Goal: Task Accomplishment & Management: Manage account settings

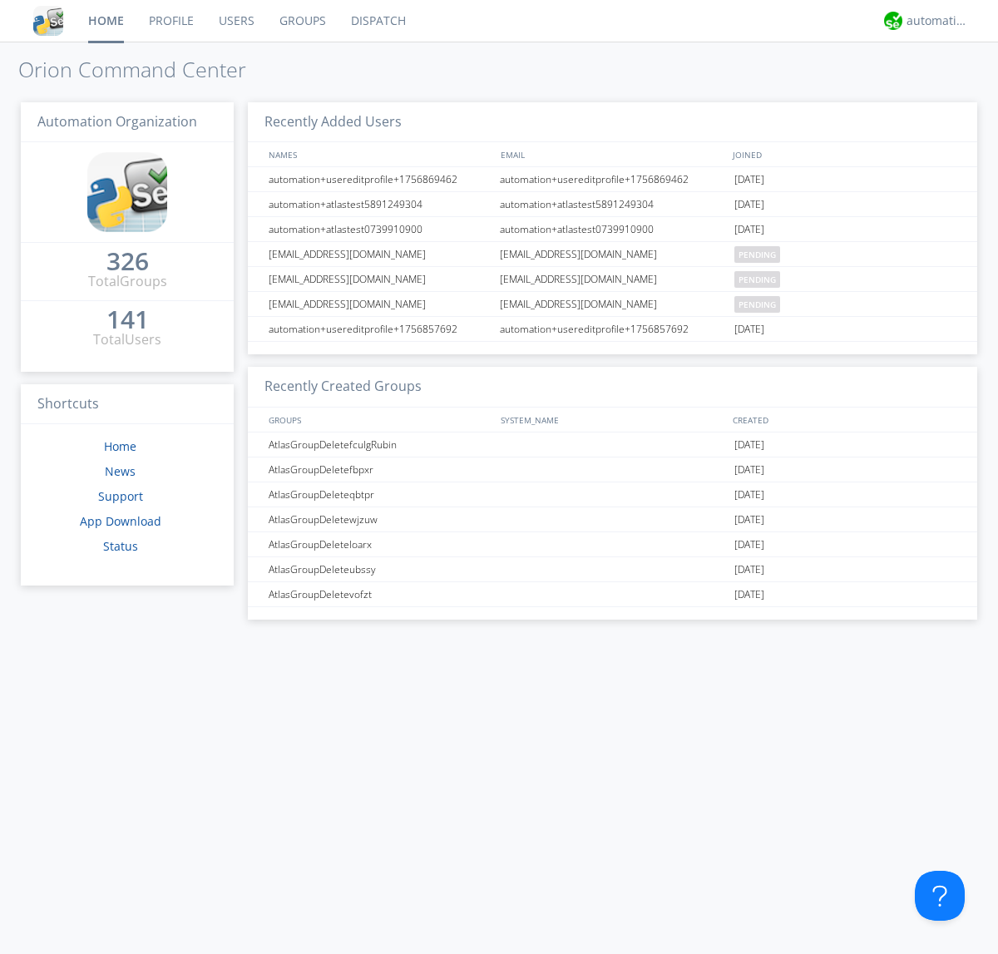
click at [235, 21] on link "Users" at bounding box center [236, 21] width 61 height 42
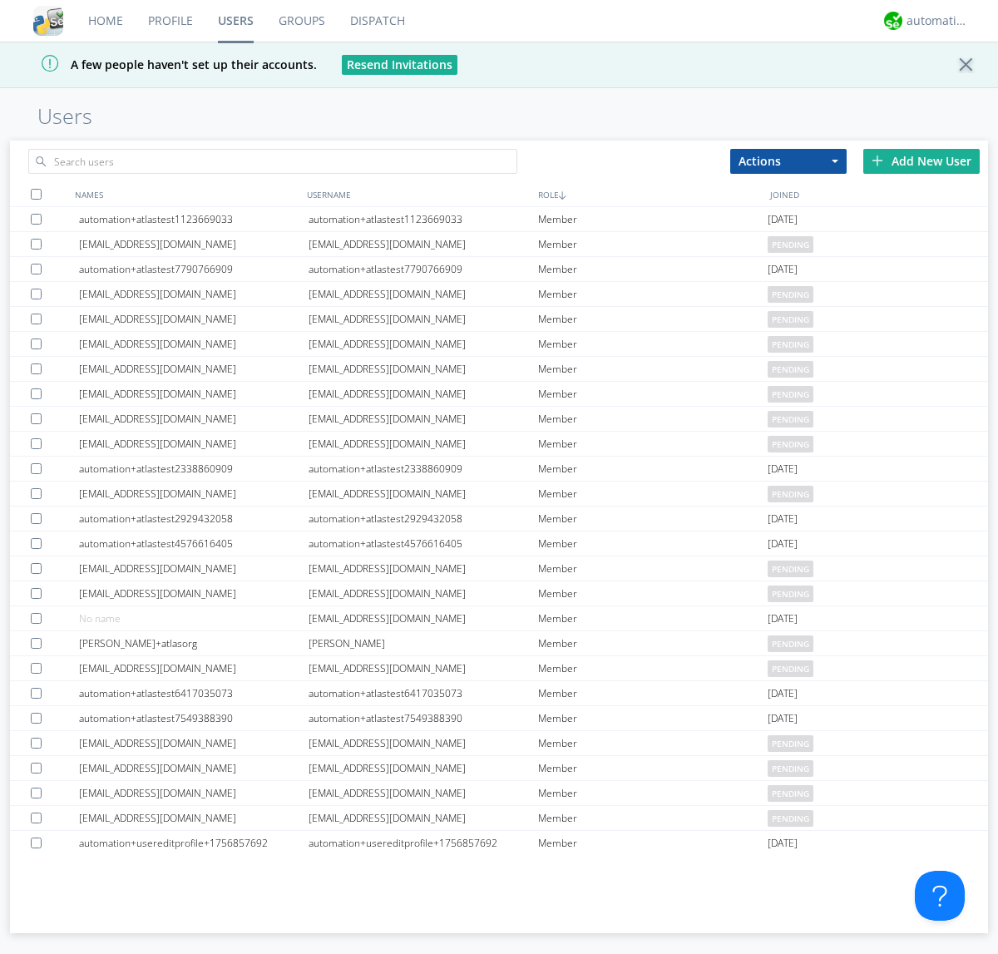
click at [922, 161] on div "Add New User" at bounding box center [921, 161] width 116 height 25
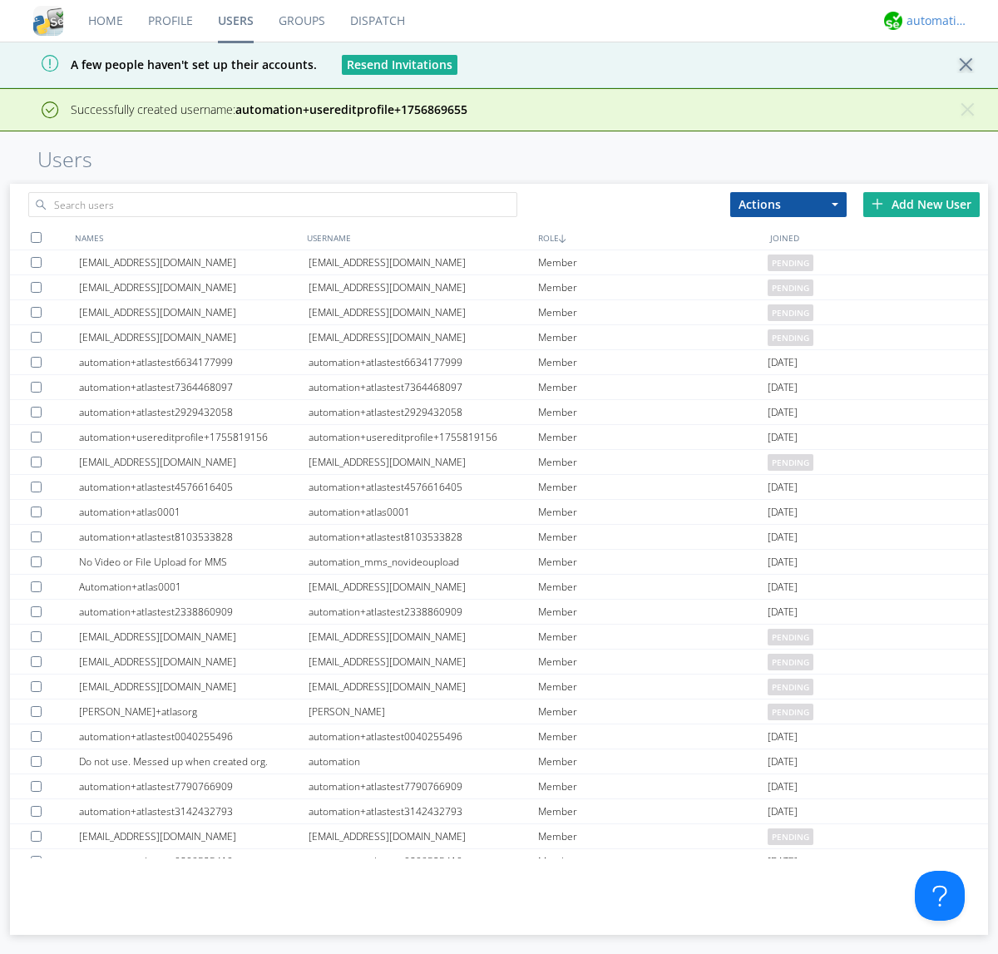
click at [933, 21] on div "automation+atlas" at bounding box center [938, 20] width 62 height 17
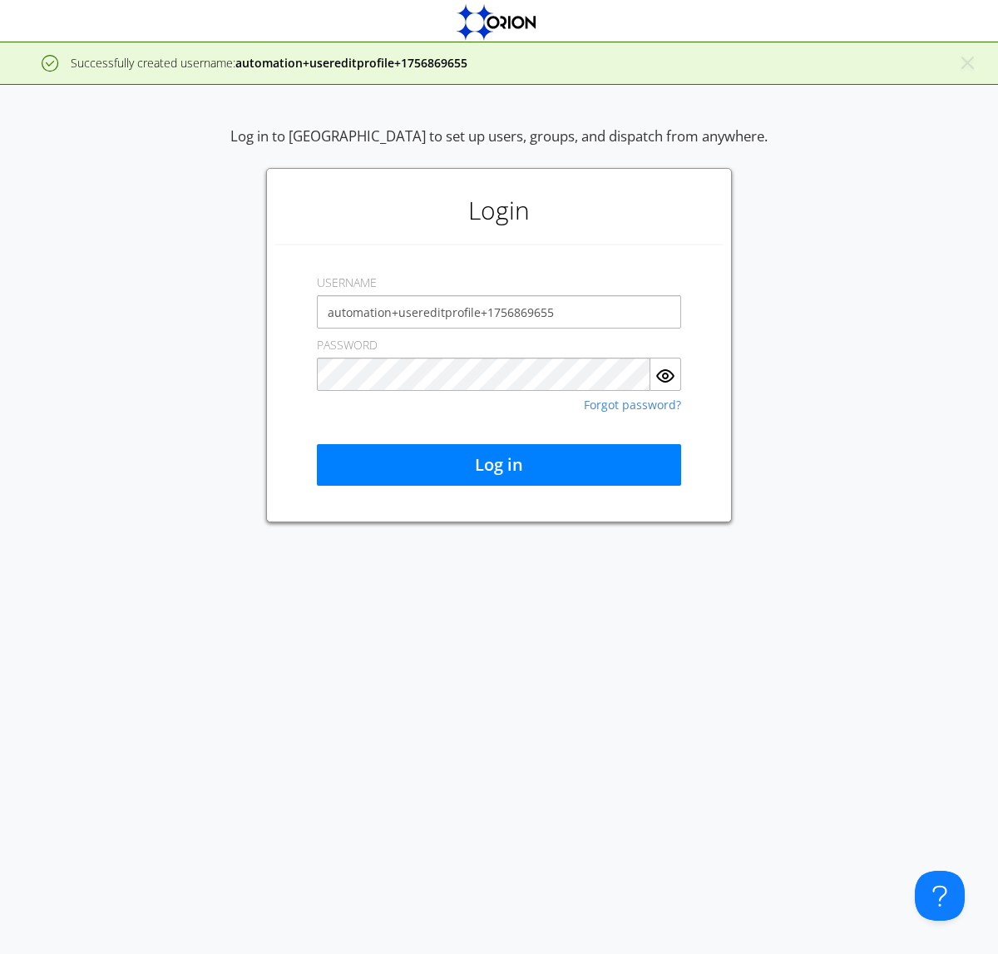
type input "automation+usereditprofile+1756869655"
click at [499, 465] on button "Log in" at bounding box center [499, 465] width 364 height 42
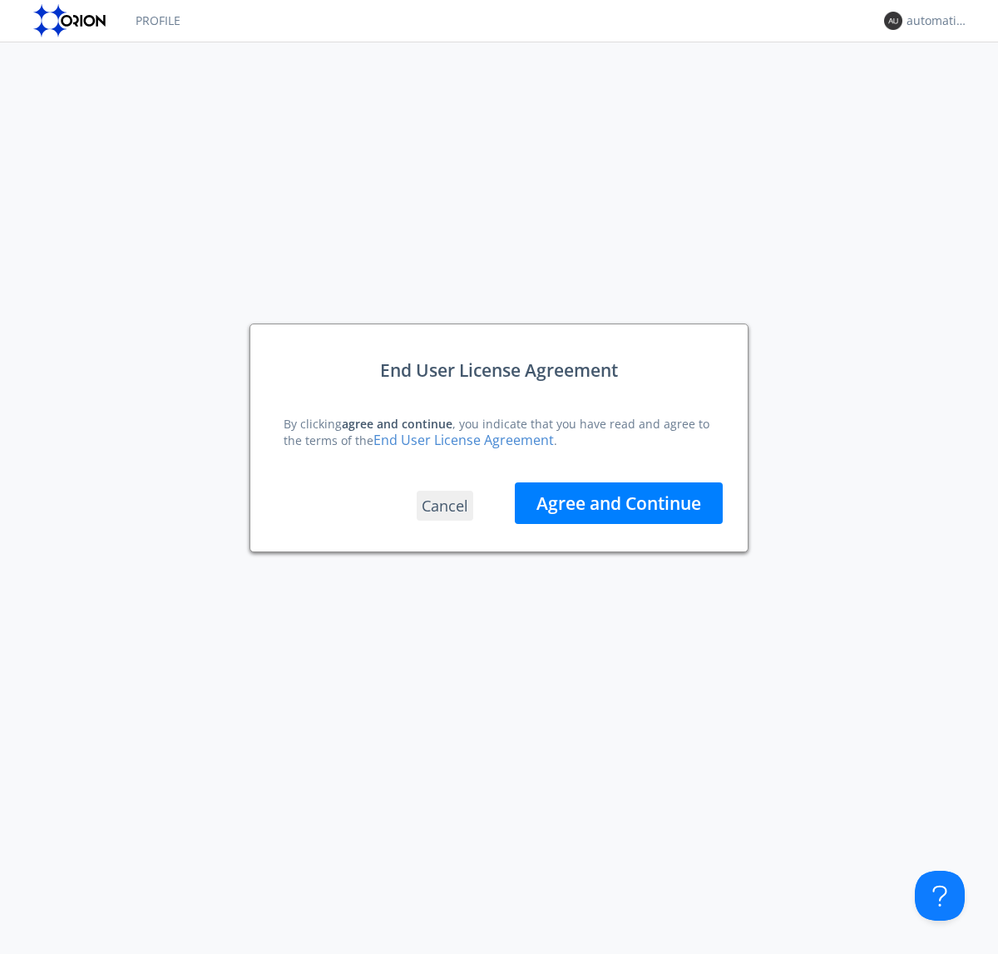
click at [619, 502] on button "Agree and Continue" at bounding box center [619, 503] width 208 height 42
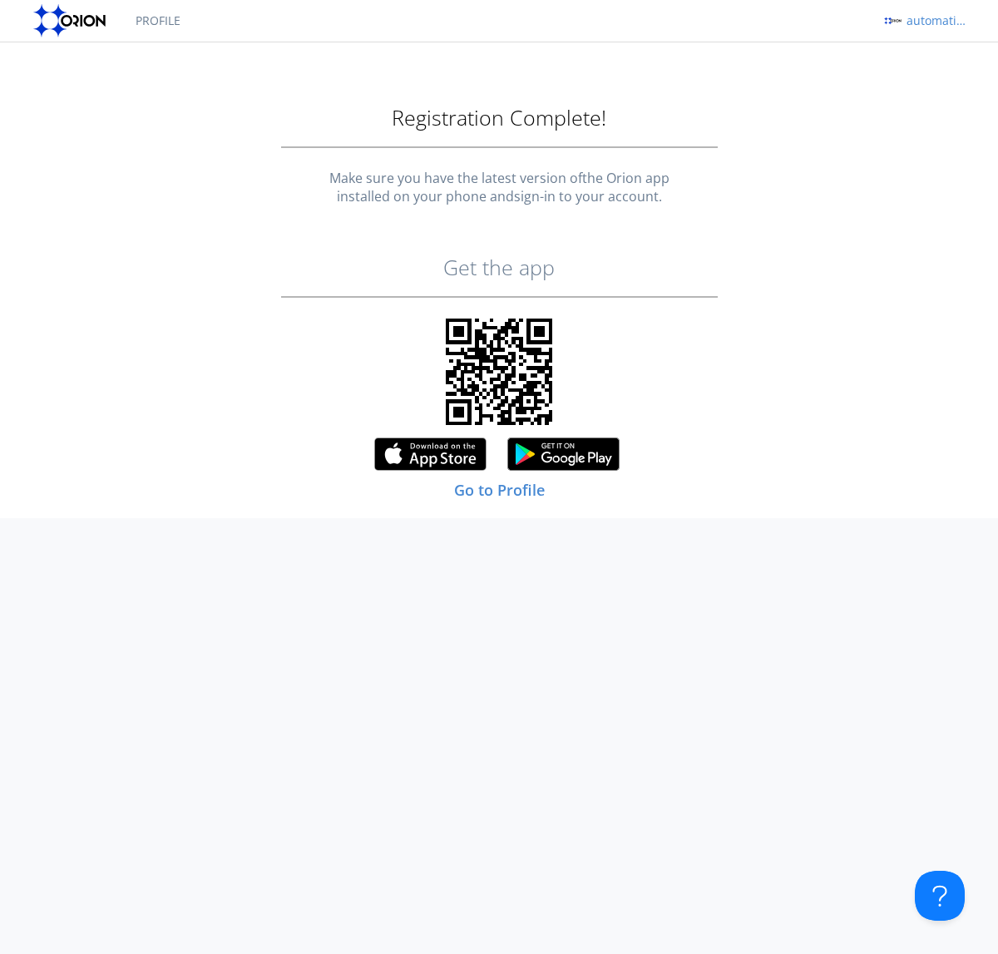
click at [933, 21] on div "automation+usereditprofile+1756869655" at bounding box center [938, 20] width 62 height 17
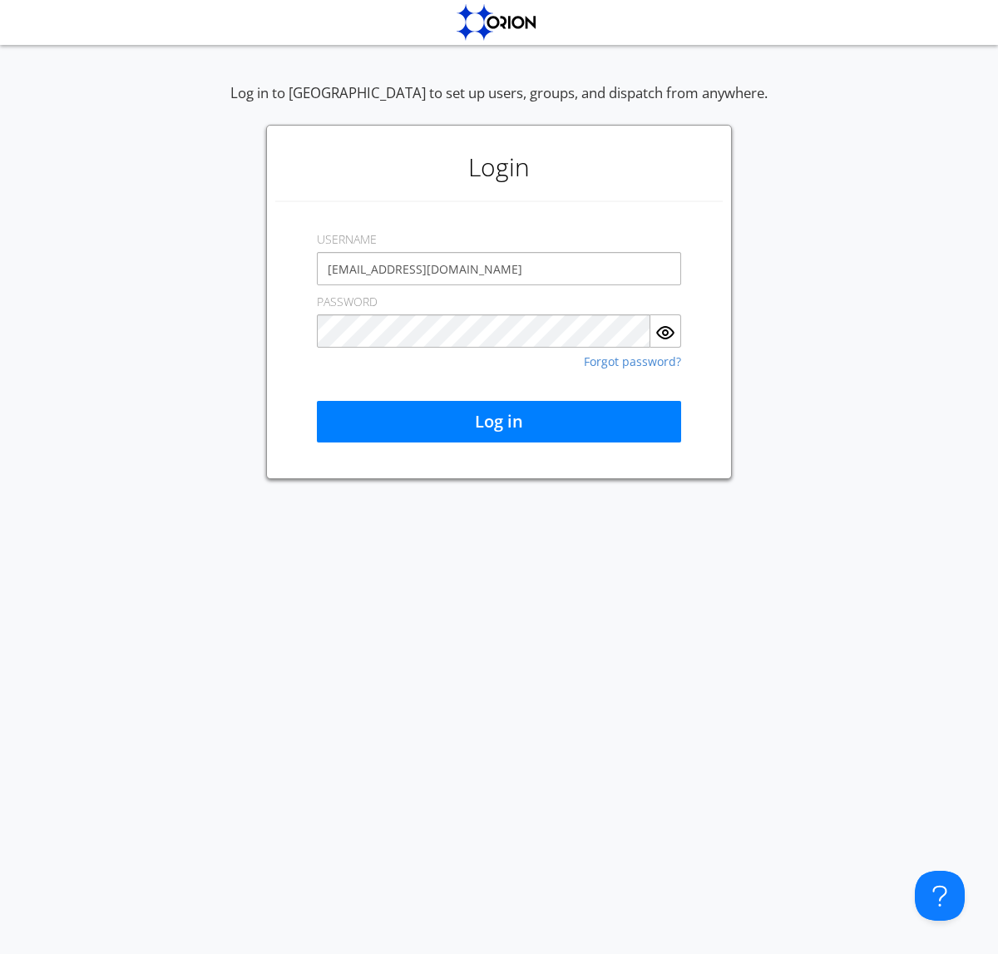
type input "[EMAIL_ADDRESS][DOMAIN_NAME]"
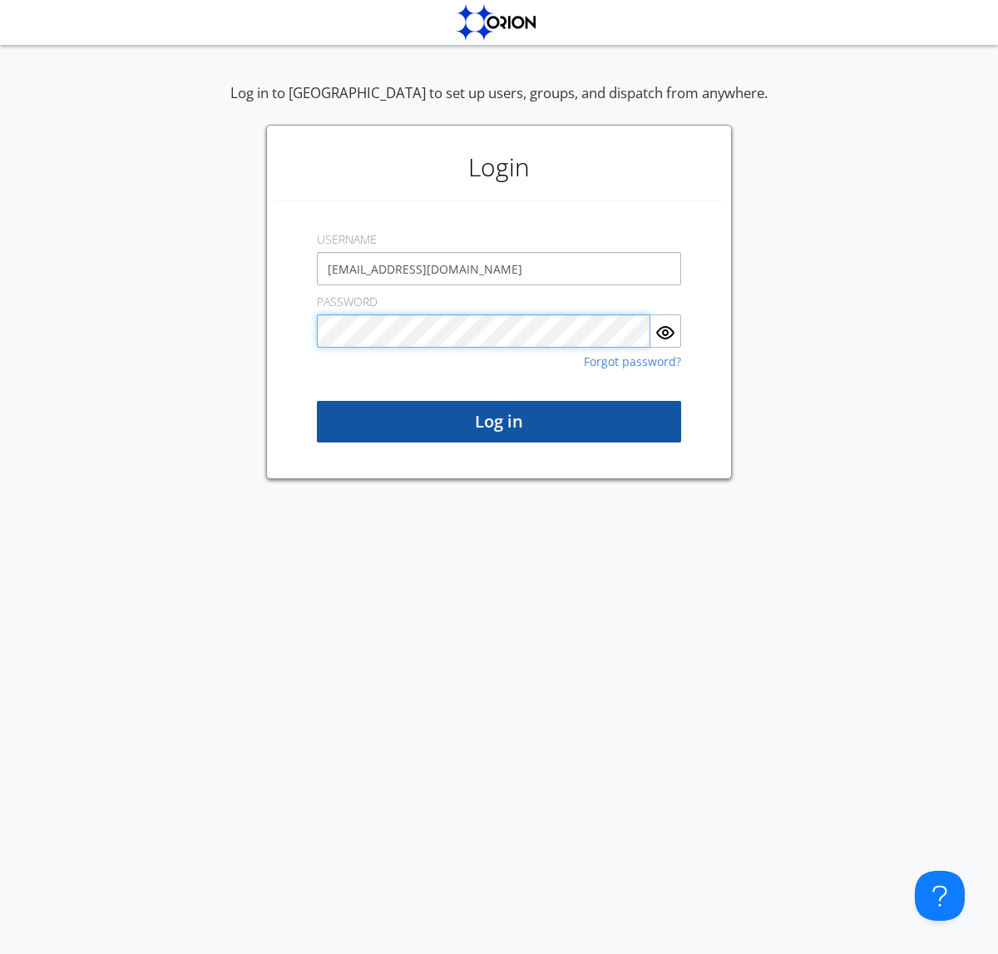
click at [499, 422] on button "Log in" at bounding box center [499, 422] width 364 height 42
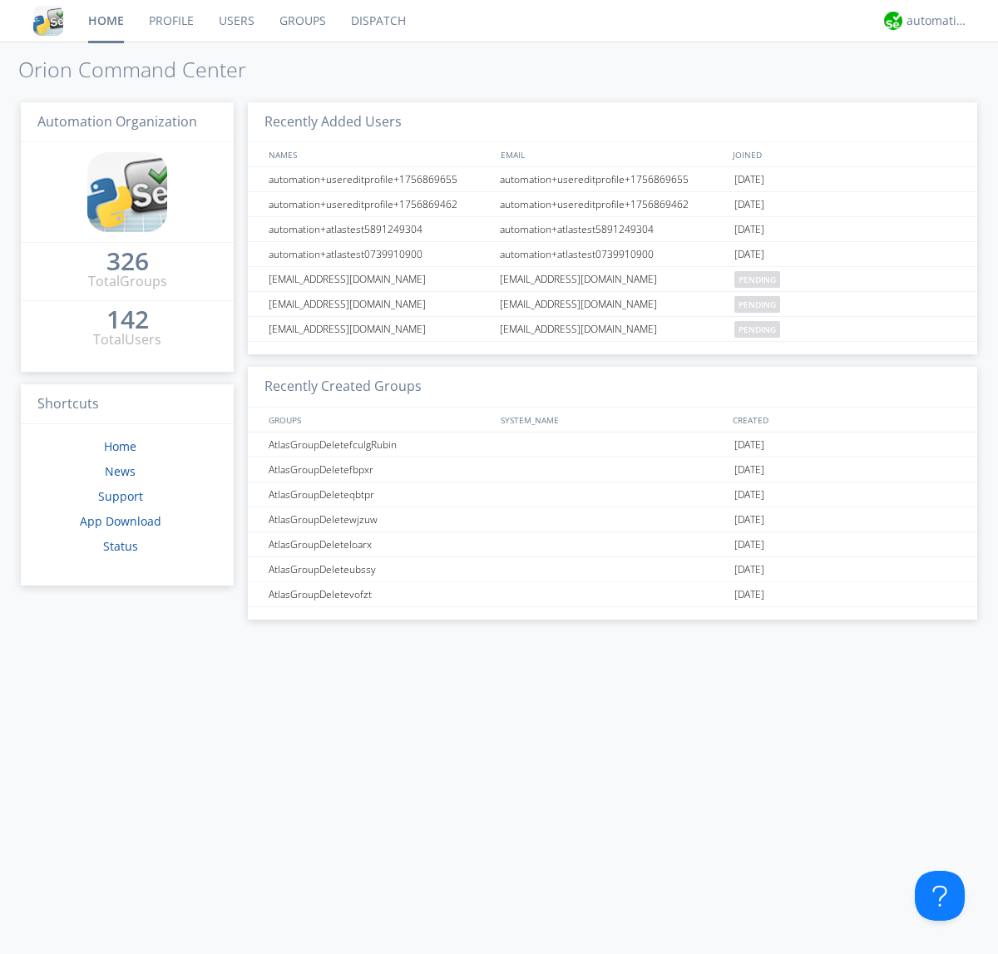
click at [235, 21] on link "Users" at bounding box center [236, 21] width 61 height 42
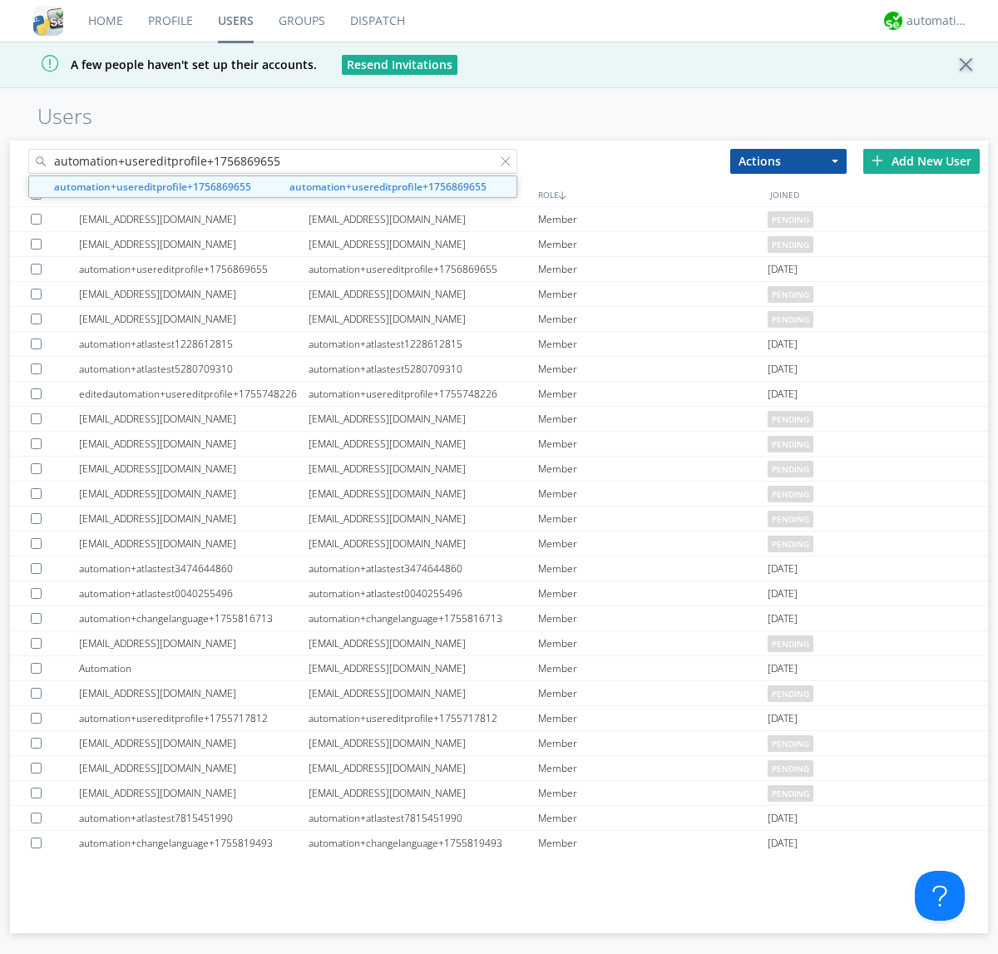
type input "automation+usereditprofile+1756869655"
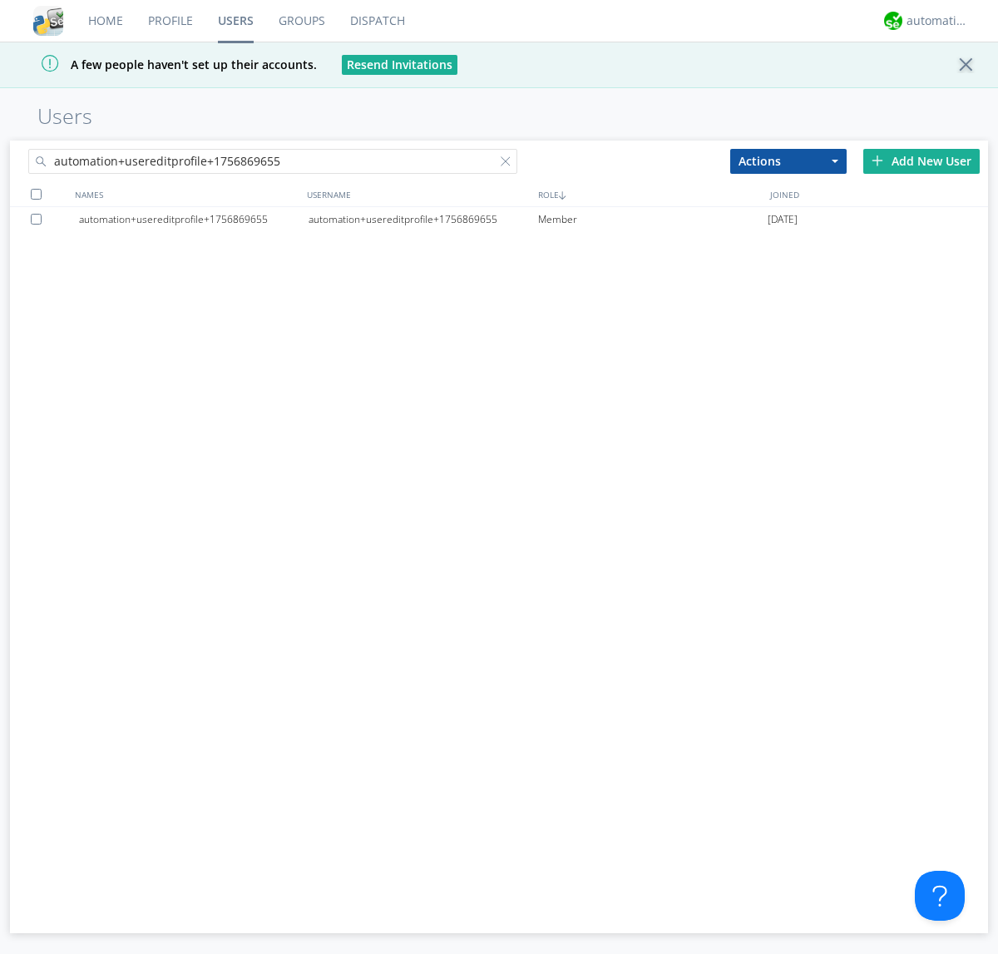
click at [423, 219] on div "automation+usereditprofile+1756869655" at bounding box center [424, 219] width 230 height 25
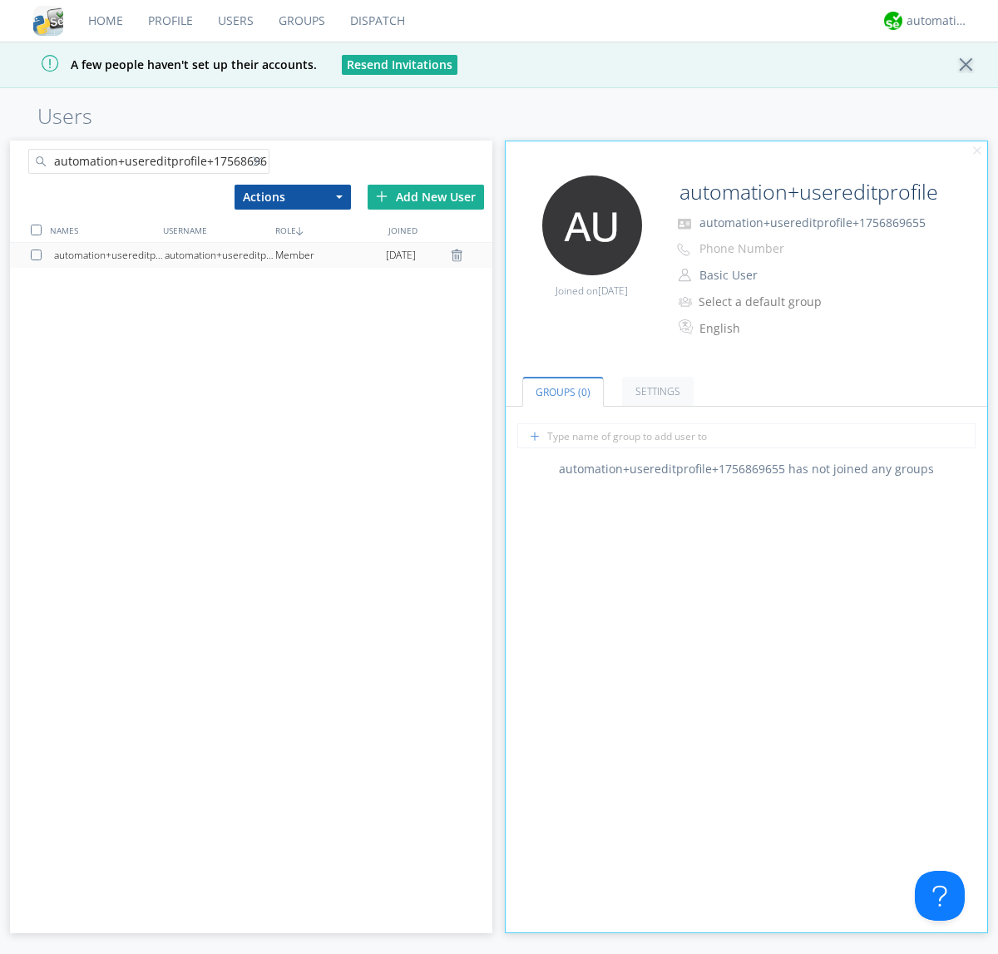
click at [656, 391] on link "Settings" at bounding box center [658, 391] width 72 height 29
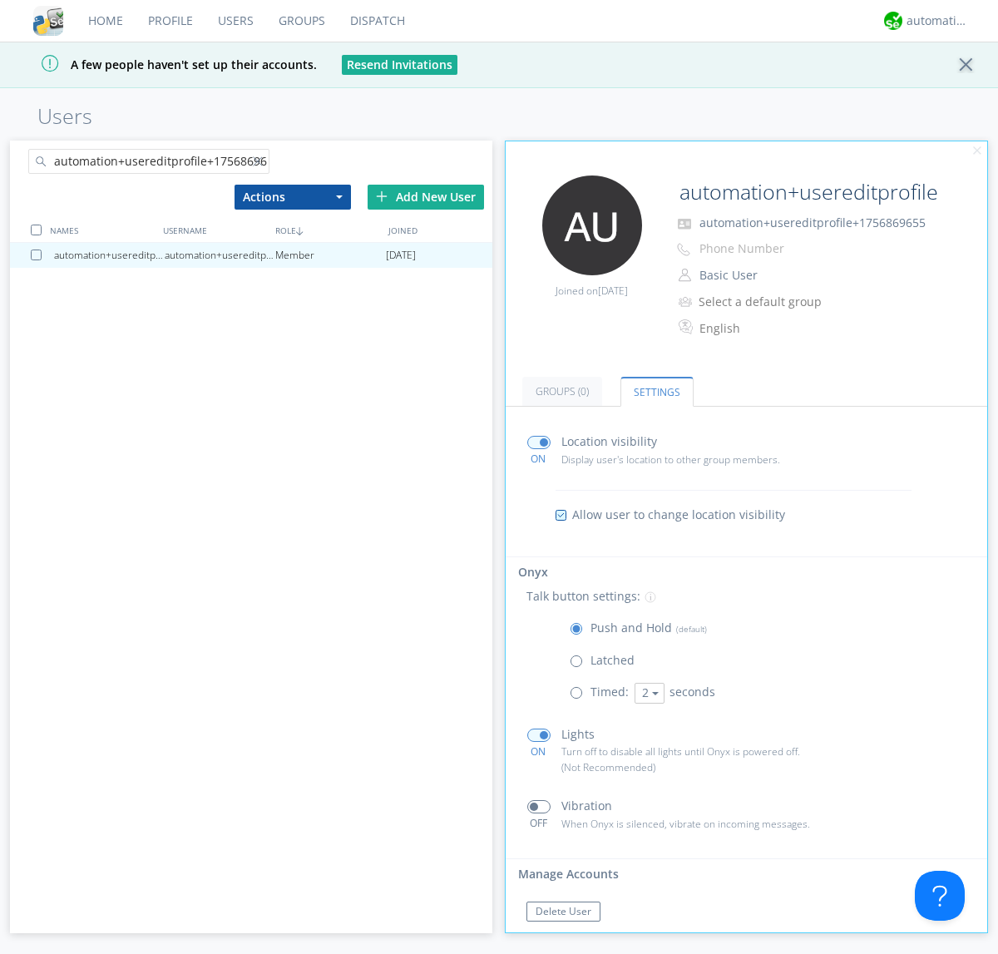
click at [572, 934] on button "Reset Password" at bounding box center [573, 944] width 92 height 20
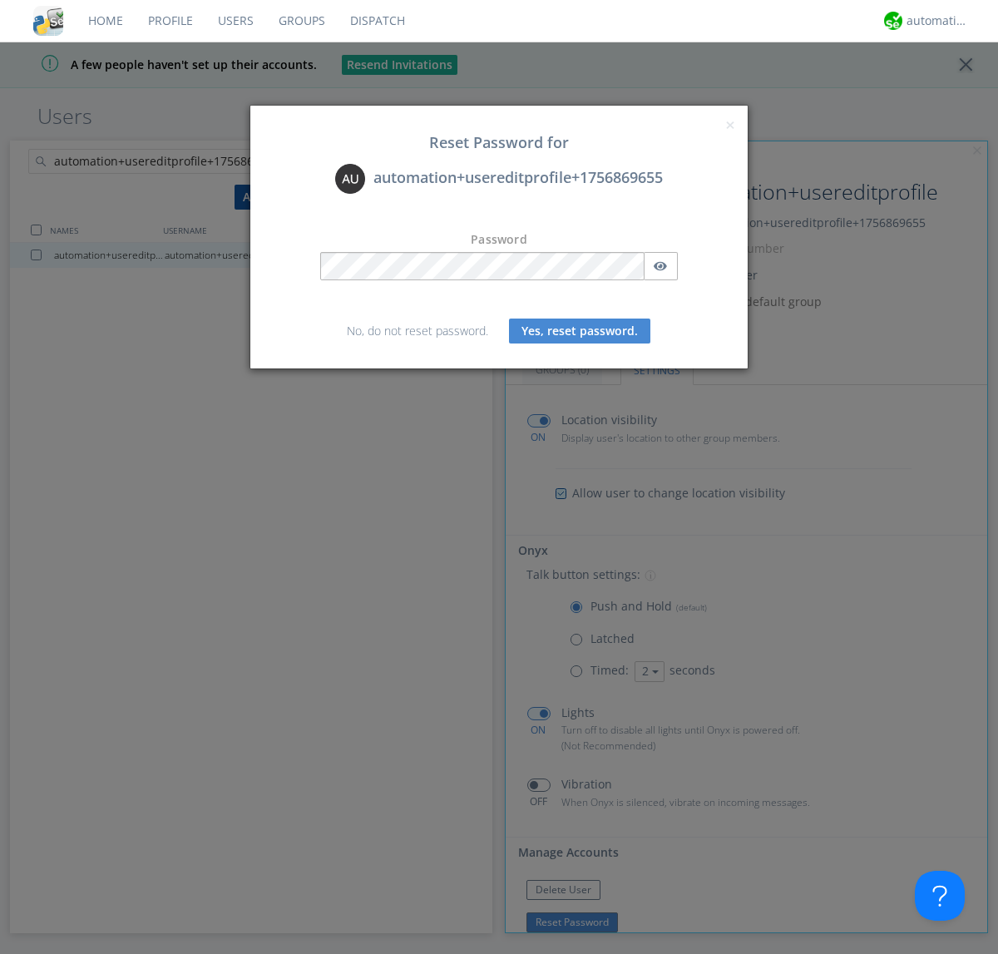
click at [580, 330] on button "Yes, reset password." at bounding box center [579, 331] width 141 height 25
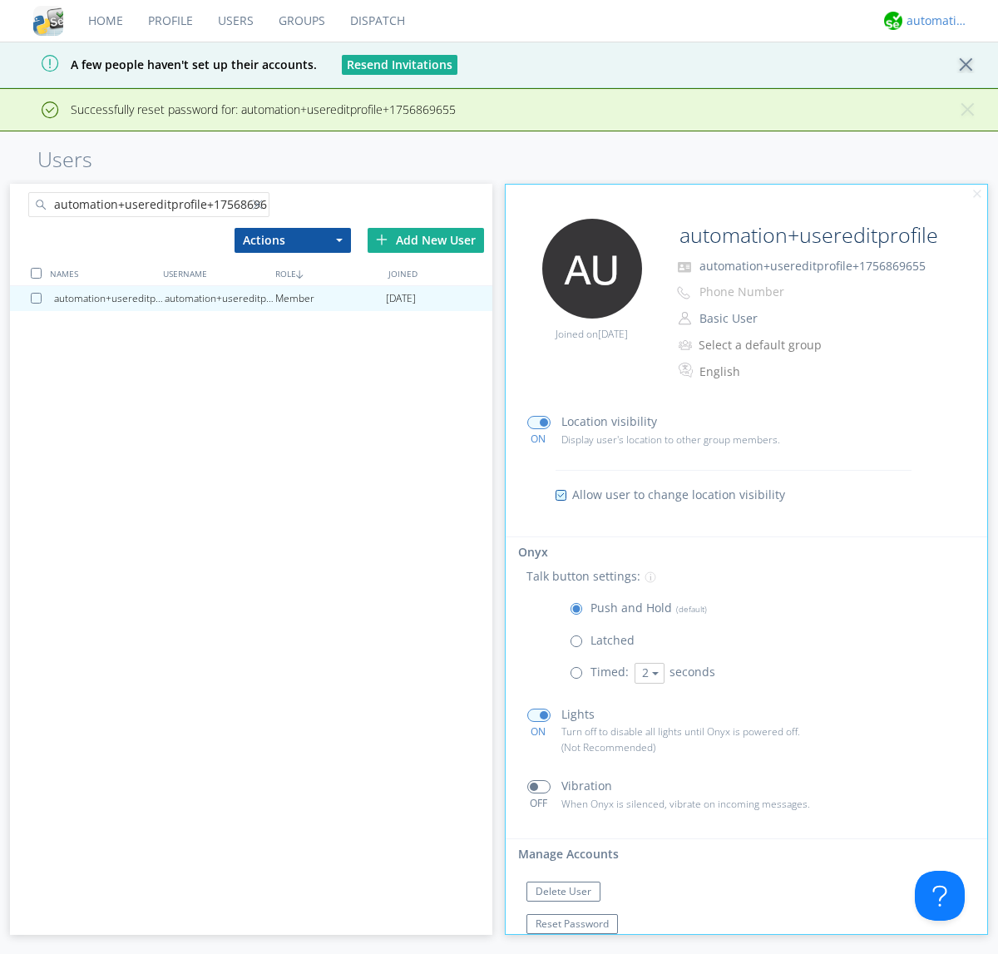
click at [933, 21] on div "automation+atlas" at bounding box center [938, 20] width 62 height 17
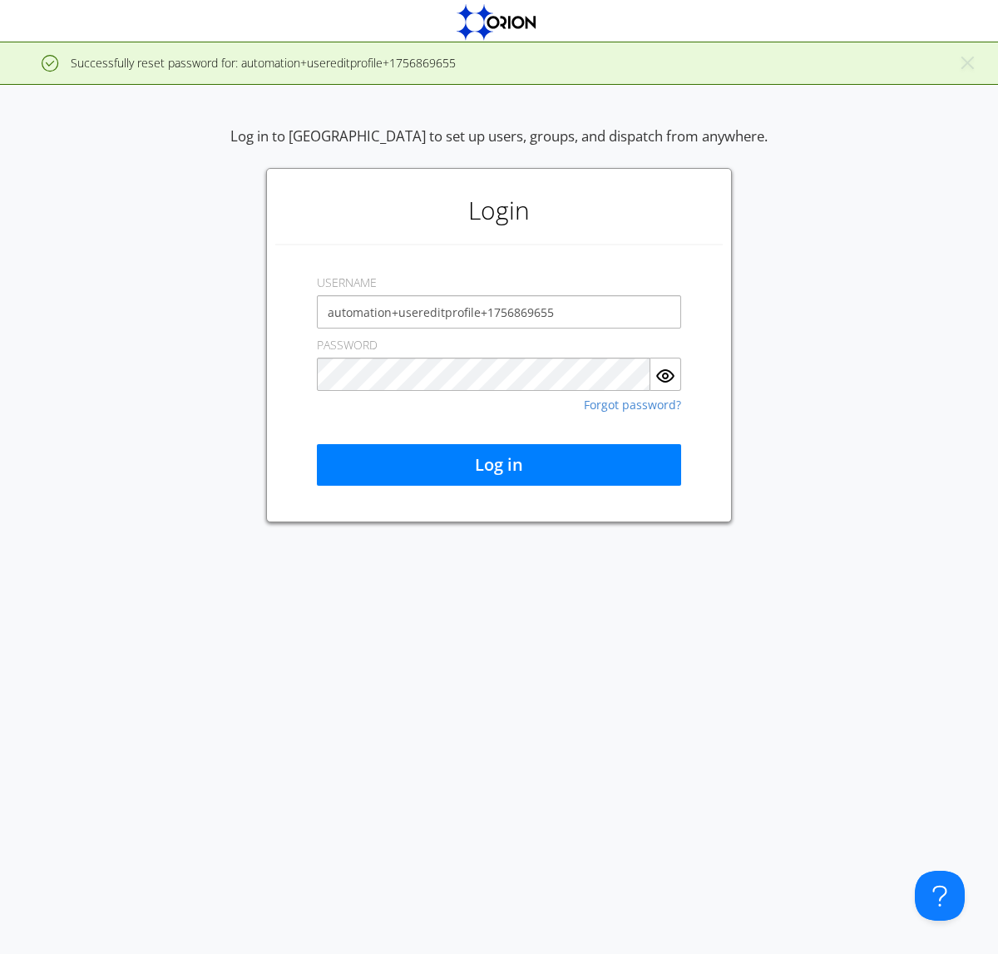
type input "automation+usereditprofile+1756869655"
click at [499, 465] on button "Log in" at bounding box center [499, 465] width 364 height 42
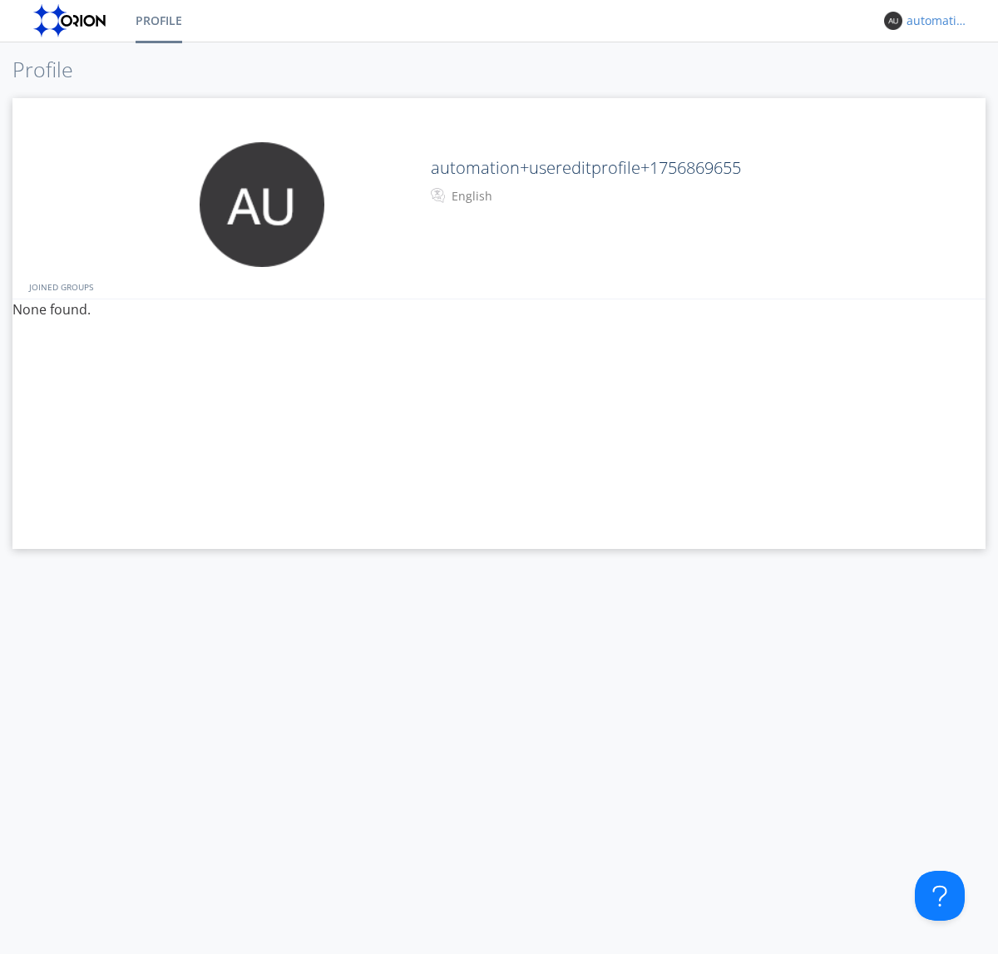
click at [933, 21] on div "automation+usereditprofile+1756869655" at bounding box center [938, 20] width 62 height 17
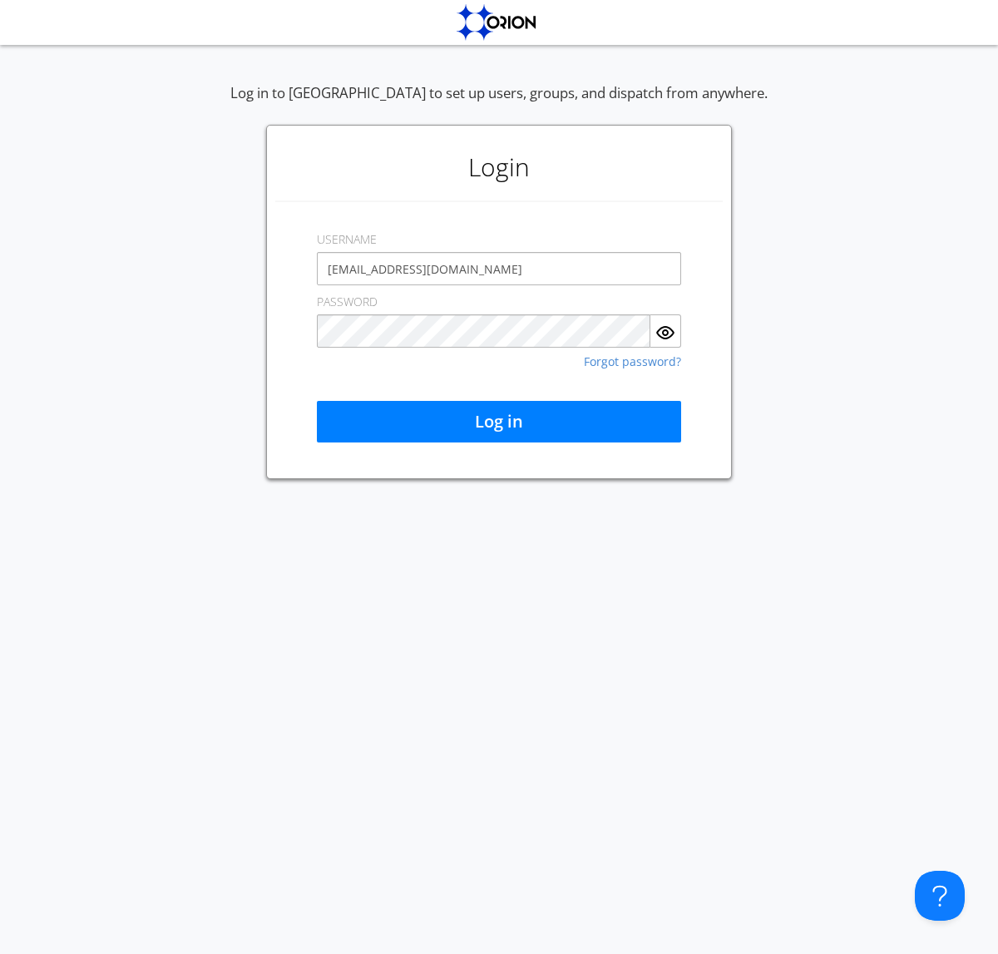
type input "[EMAIL_ADDRESS][DOMAIN_NAME]"
click at [499, 422] on button "Log in" at bounding box center [499, 422] width 364 height 42
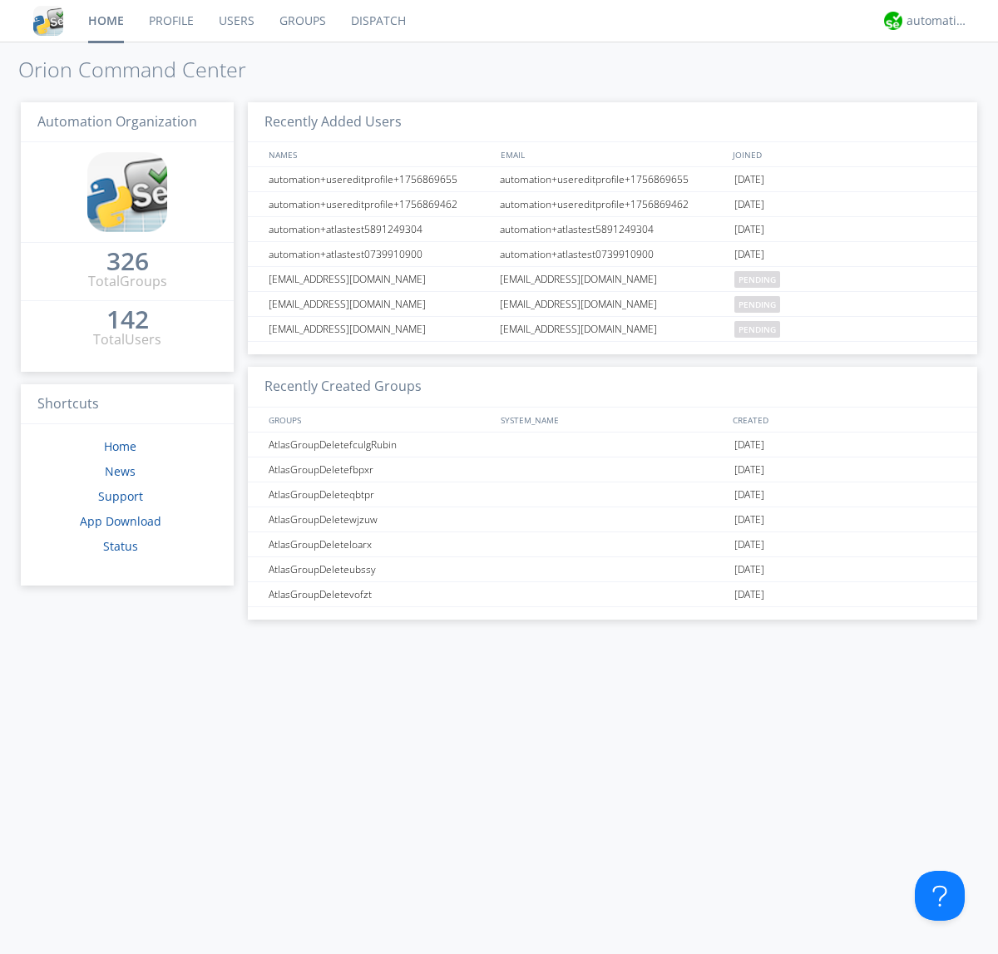
click at [235, 21] on link "Users" at bounding box center [236, 21] width 61 height 42
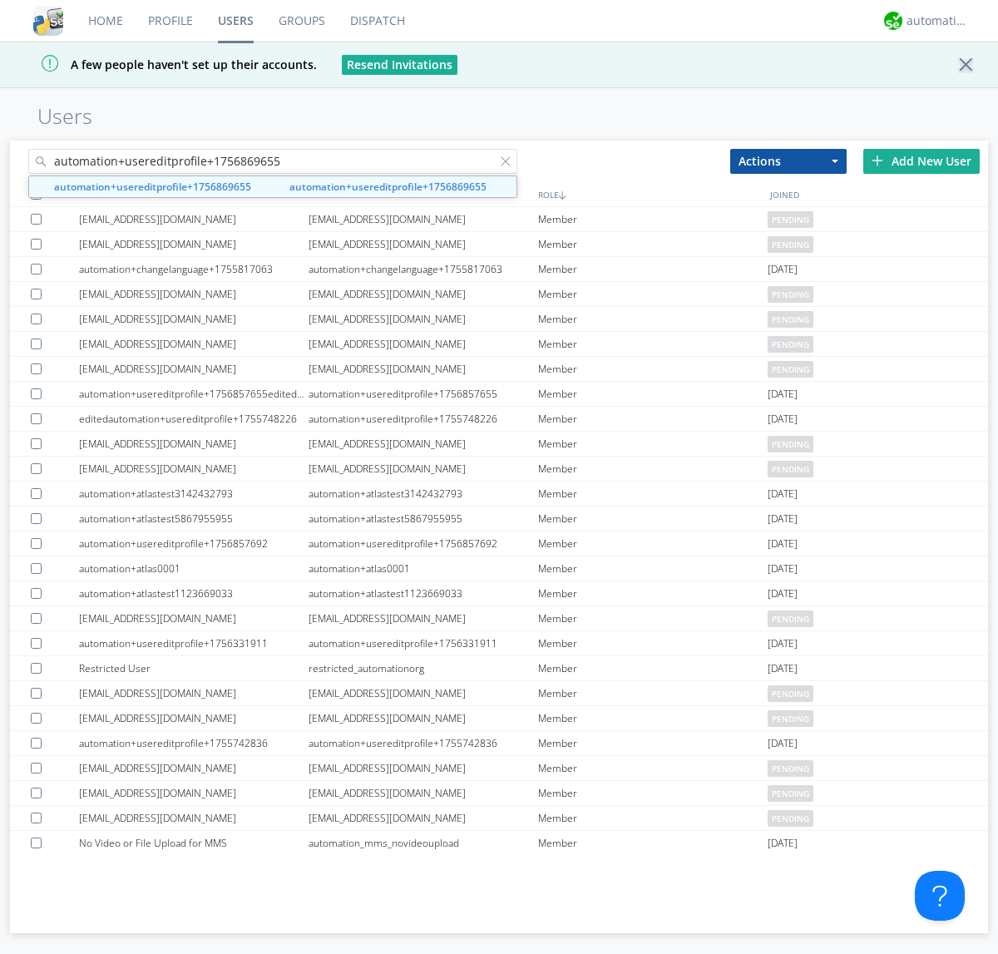
type input "automation+usereditprofile+1756869655"
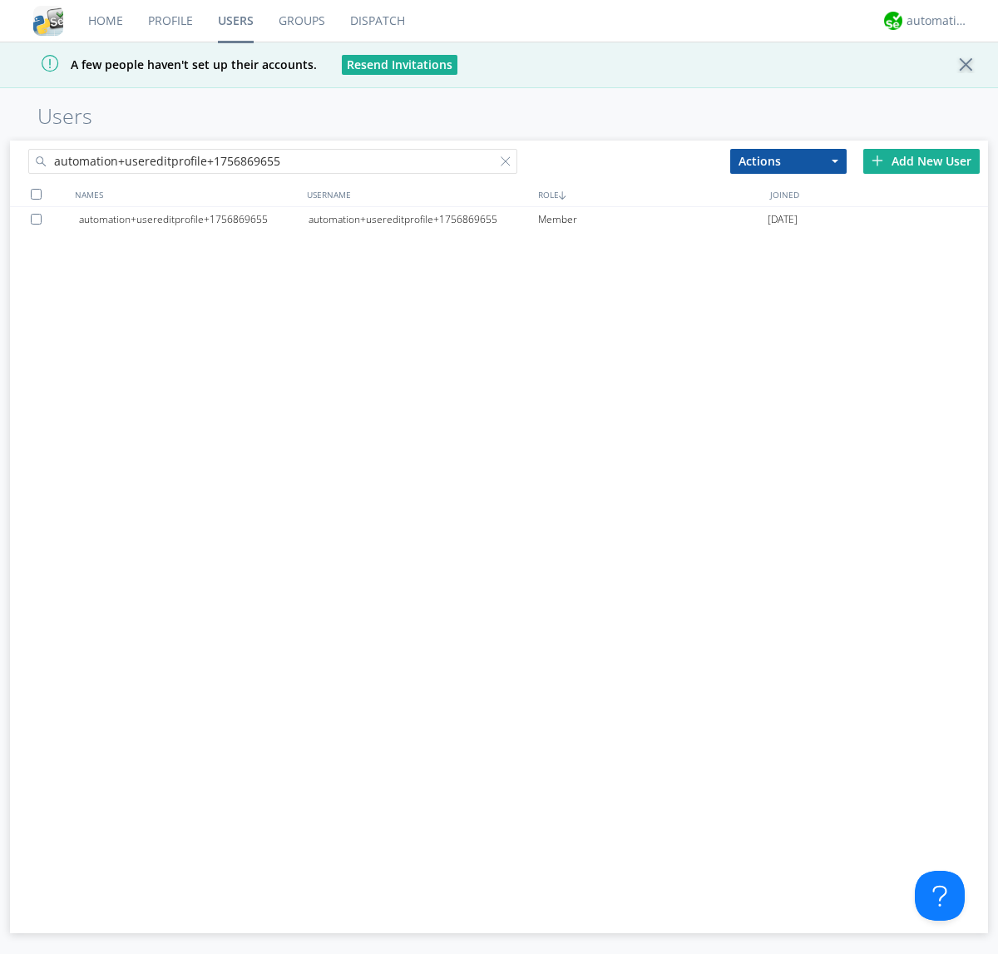
click at [39, 219] on div at bounding box center [39, 219] width 17 height 11
click at [789, 161] on button "Actions" at bounding box center [788, 161] width 116 height 25
click at [0, 0] on link "Delete User" at bounding box center [0, 0] width 0 height 0
